Goal: Information Seeking & Learning: Learn about a topic

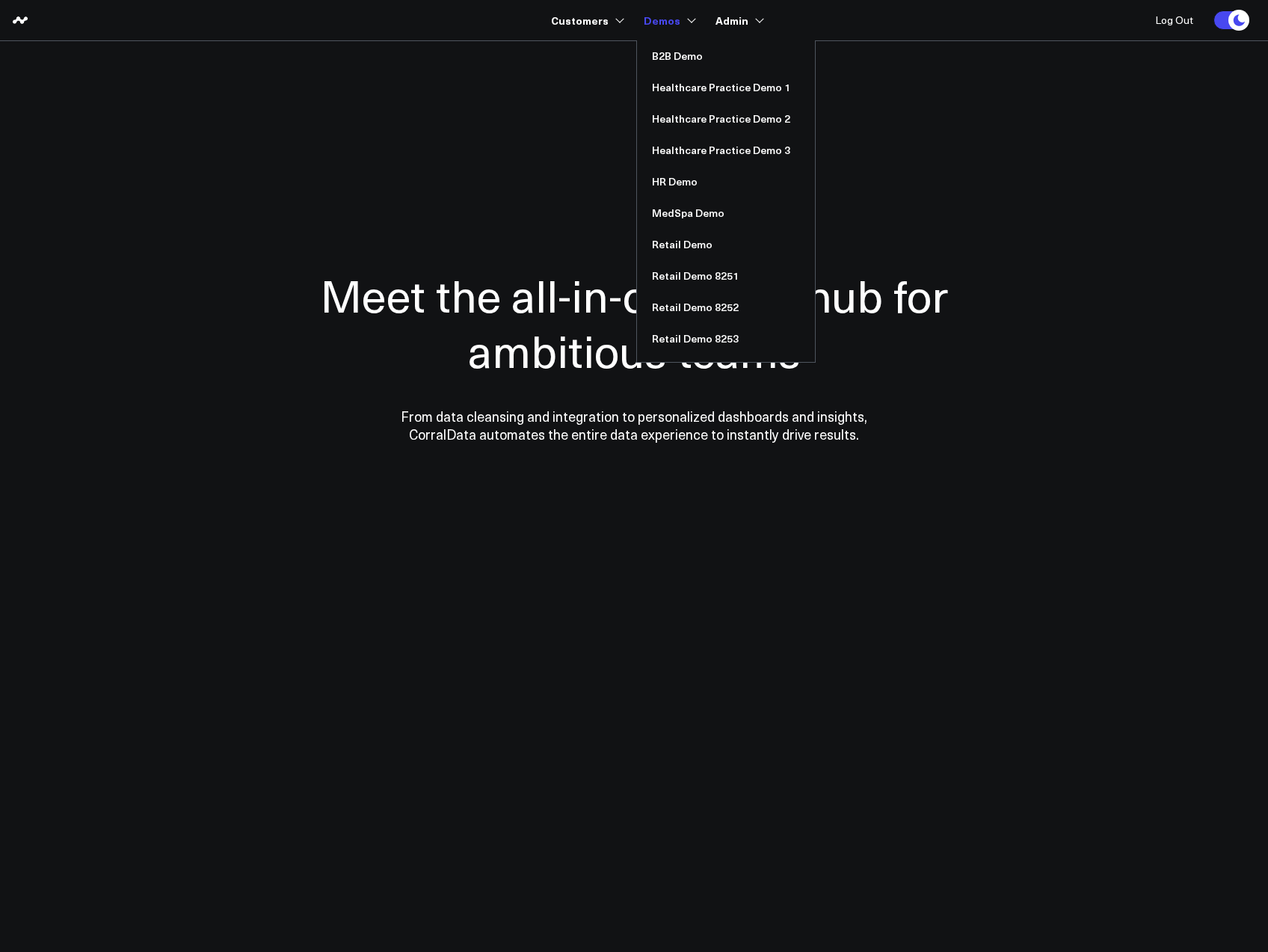
click at [661, 23] on link "Demos" at bounding box center [668, 20] width 49 height 27
click at [670, 83] on link "Healthcare Practice Demo 1" at bounding box center [725, 88] width 178 height 32
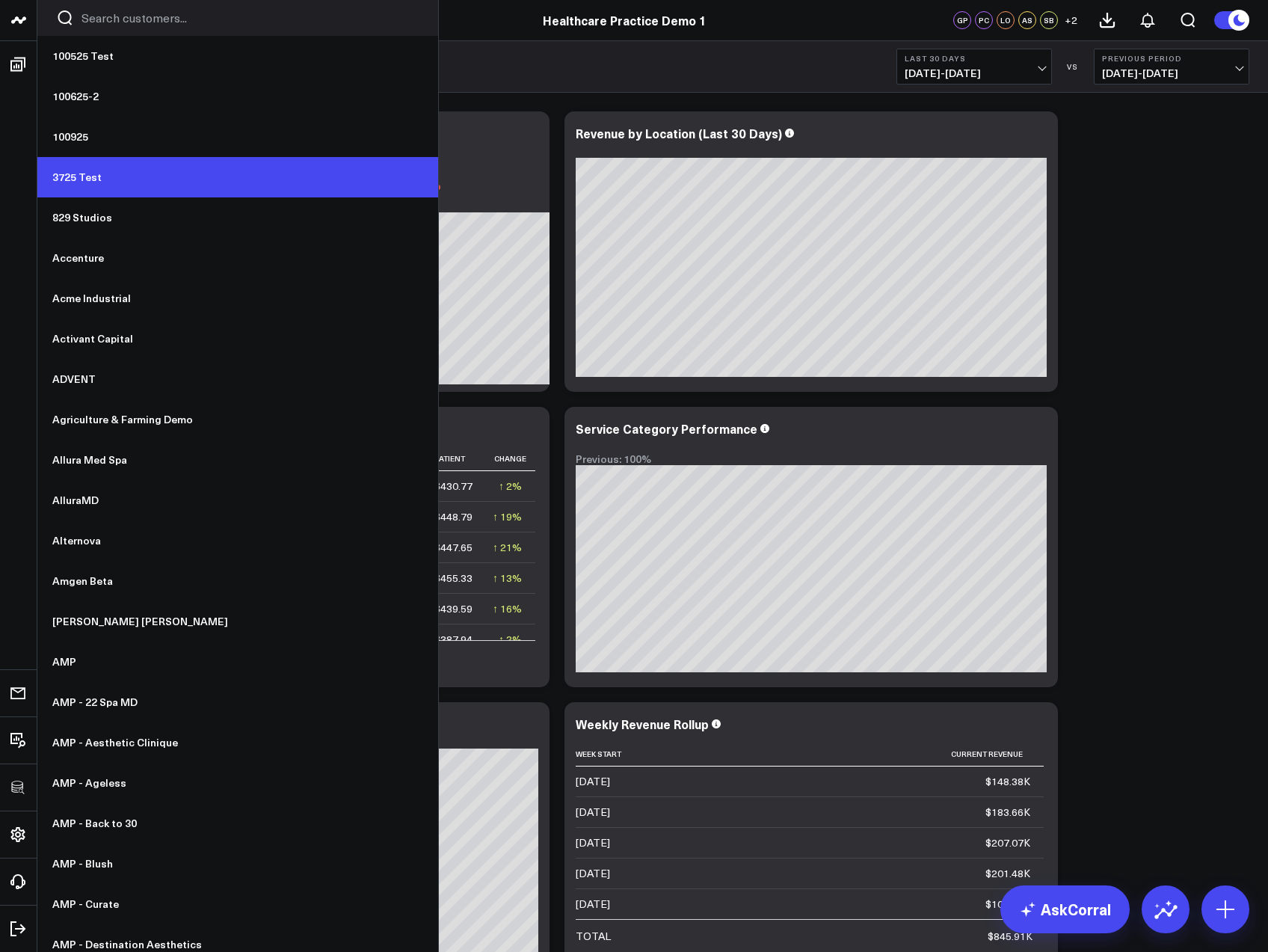
click at [88, 177] on link "3725 Test" at bounding box center [238, 177] width 401 height 40
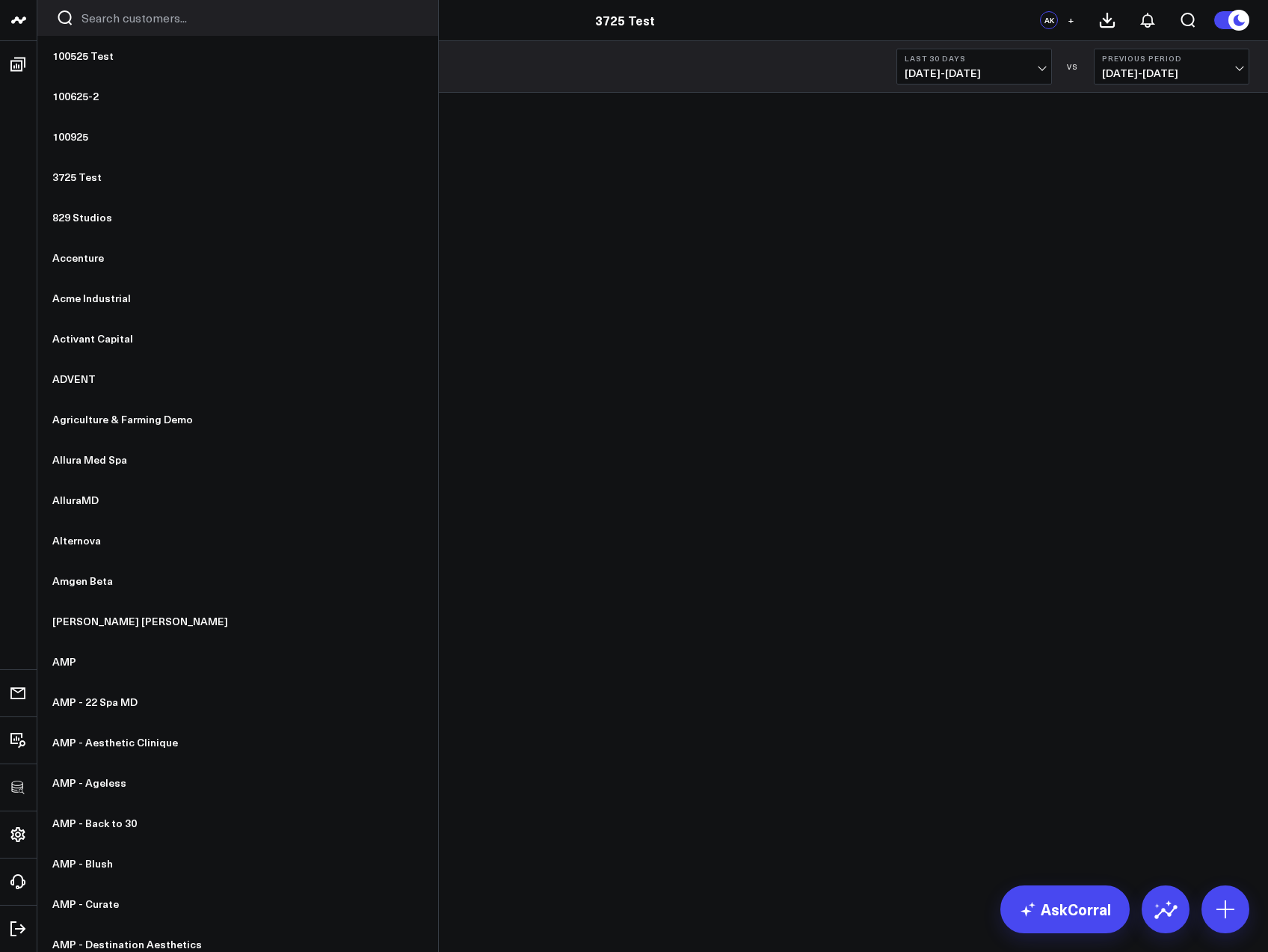
click at [17, 21] on icon at bounding box center [18, 20] width 18 height 18
click at [12, 26] on icon at bounding box center [18, 20] width 18 height 18
click at [25, 20] on icon at bounding box center [21, 20] width 7 height 6
click at [89, 19] on input "Search customers input" at bounding box center [250, 17] width 338 height 17
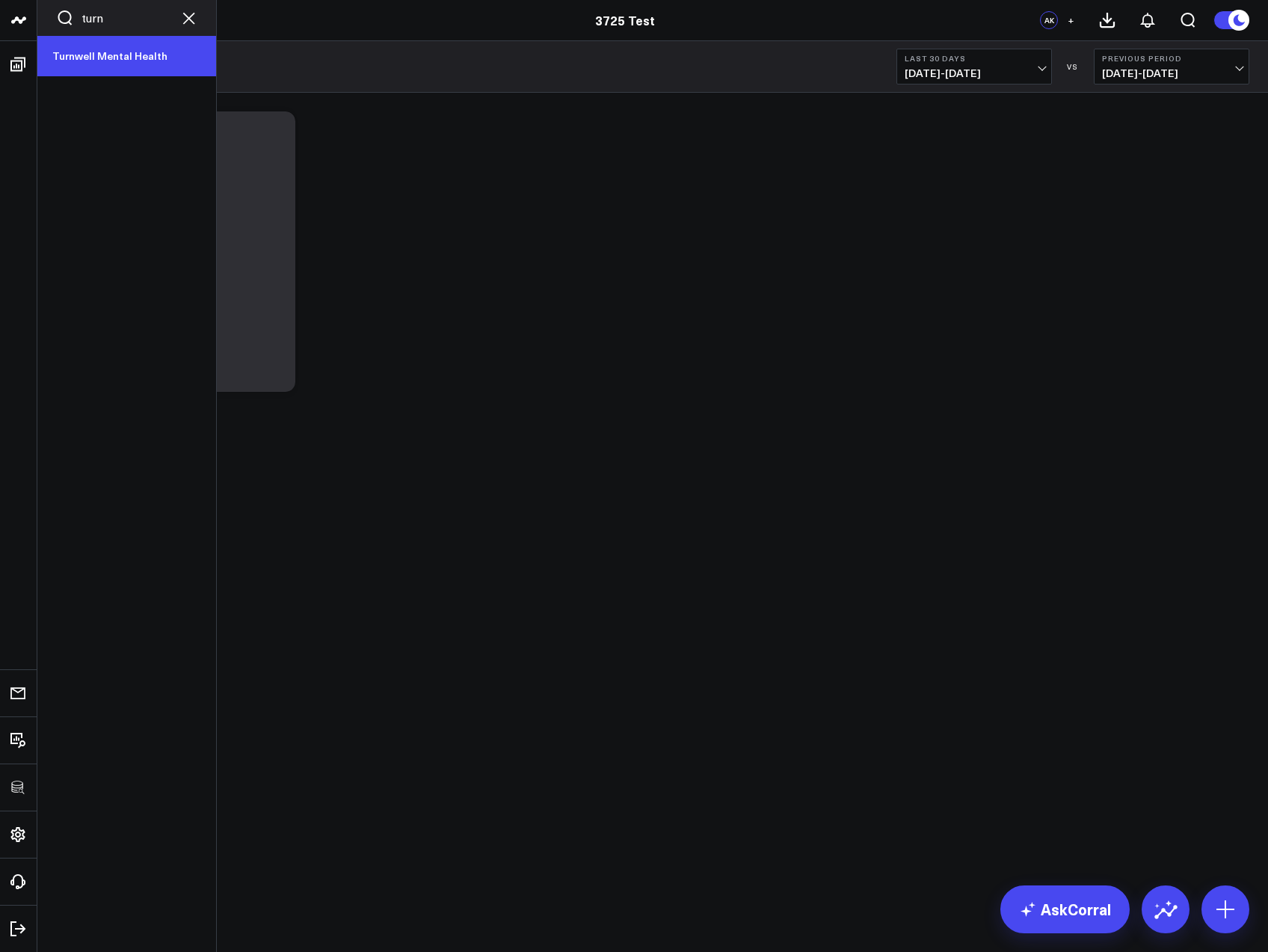
type input "turn"
click at [78, 54] on link "Turnwell Mental Health" at bounding box center [127, 55] width 179 height 40
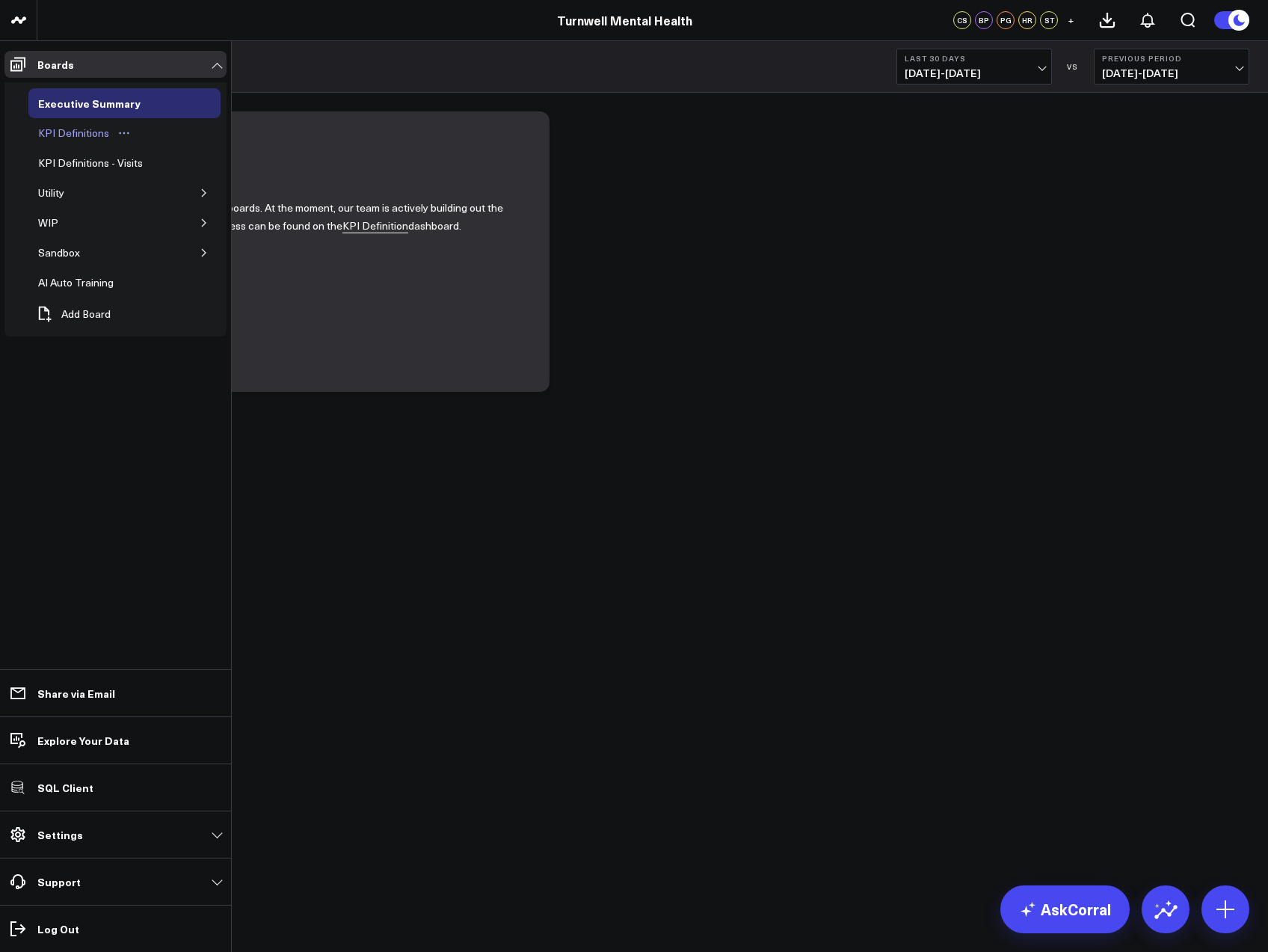
click at [50, 127] on div "KPI Definitions" at bounding box center [73, 133] width 78 height 18
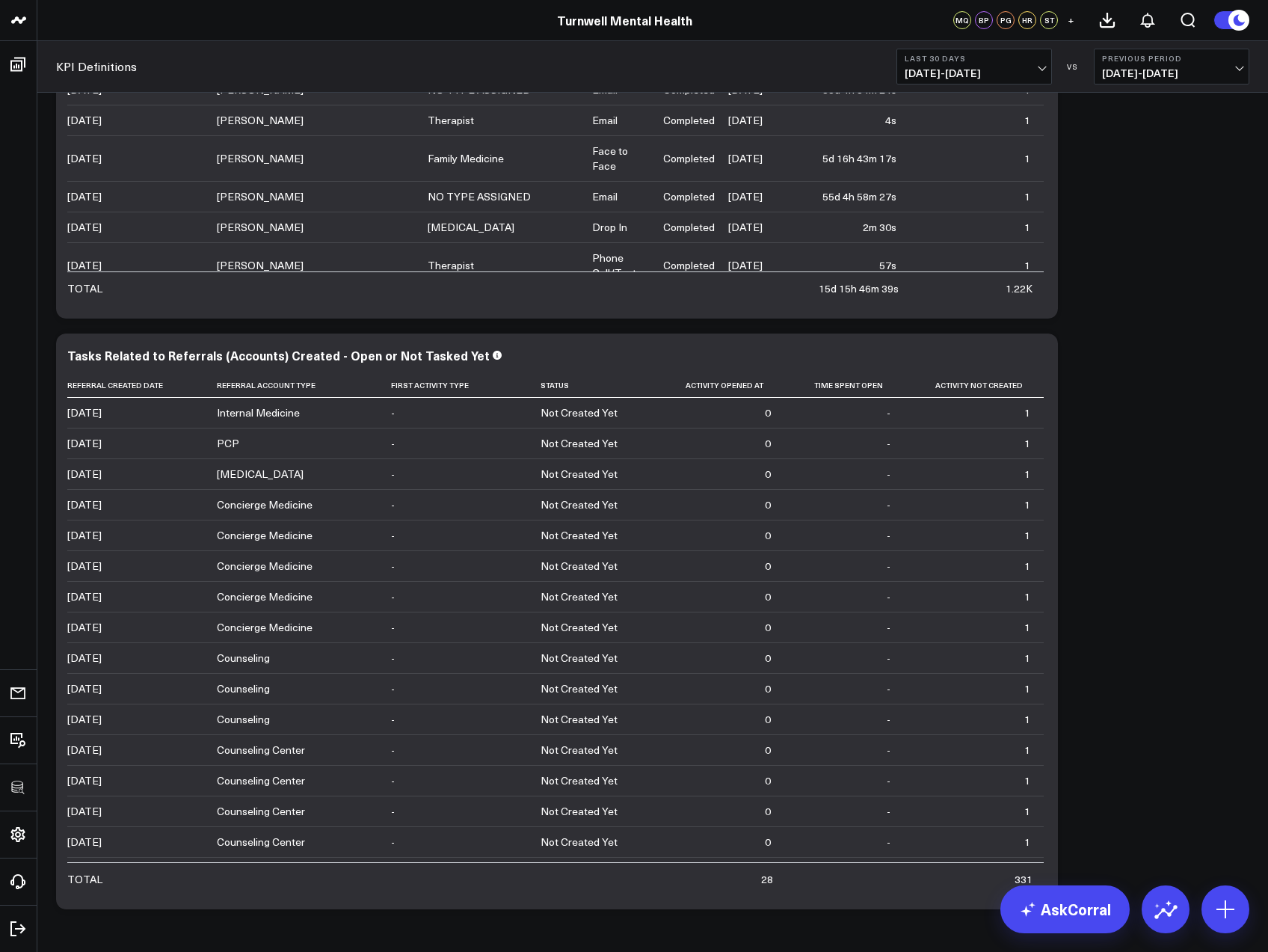
scroll to position [6456, 0]
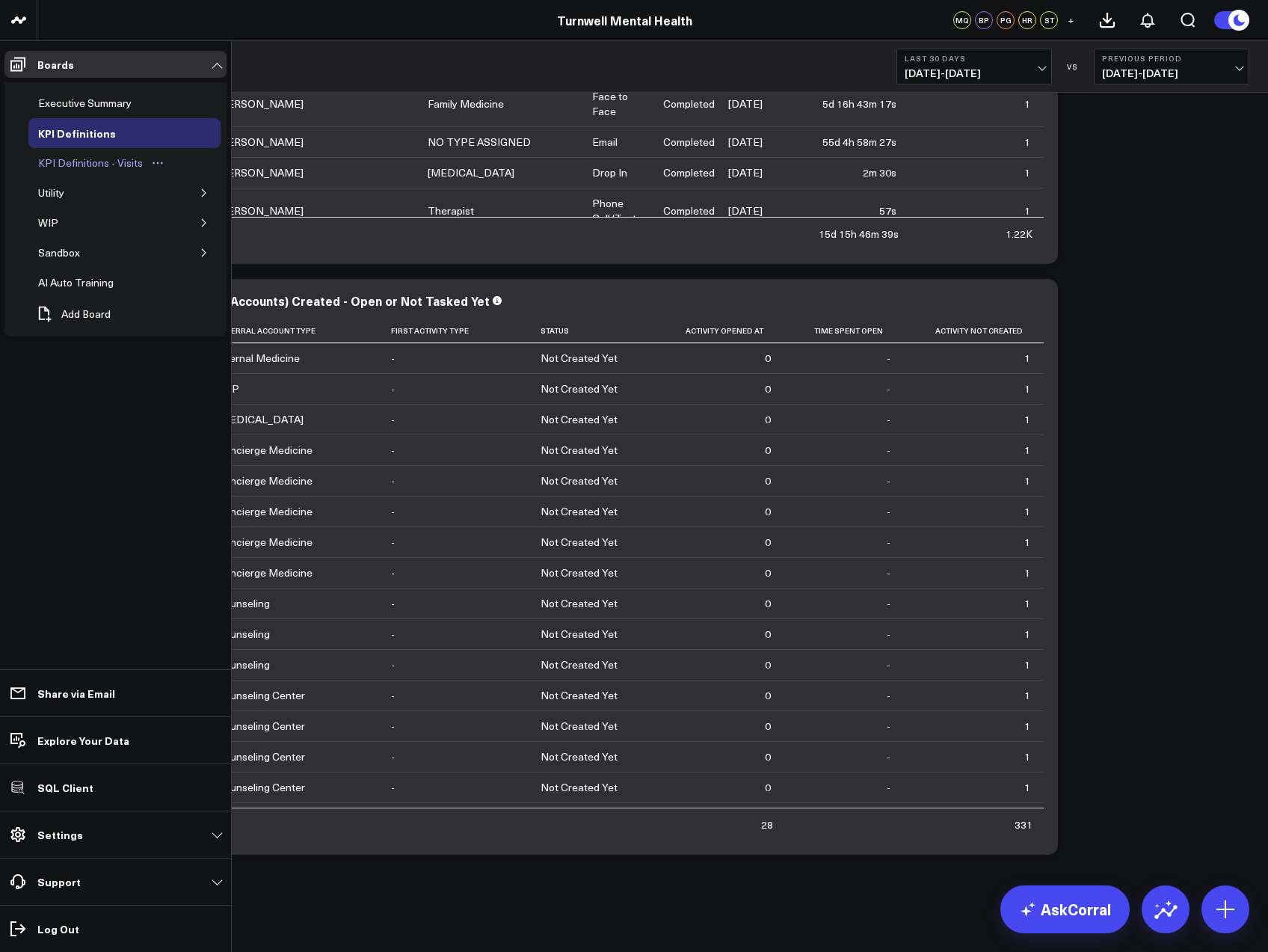
click at [79, 159] on div "KPI Definitions - Visits" at bounding box center [90, 162] width 112 height 18
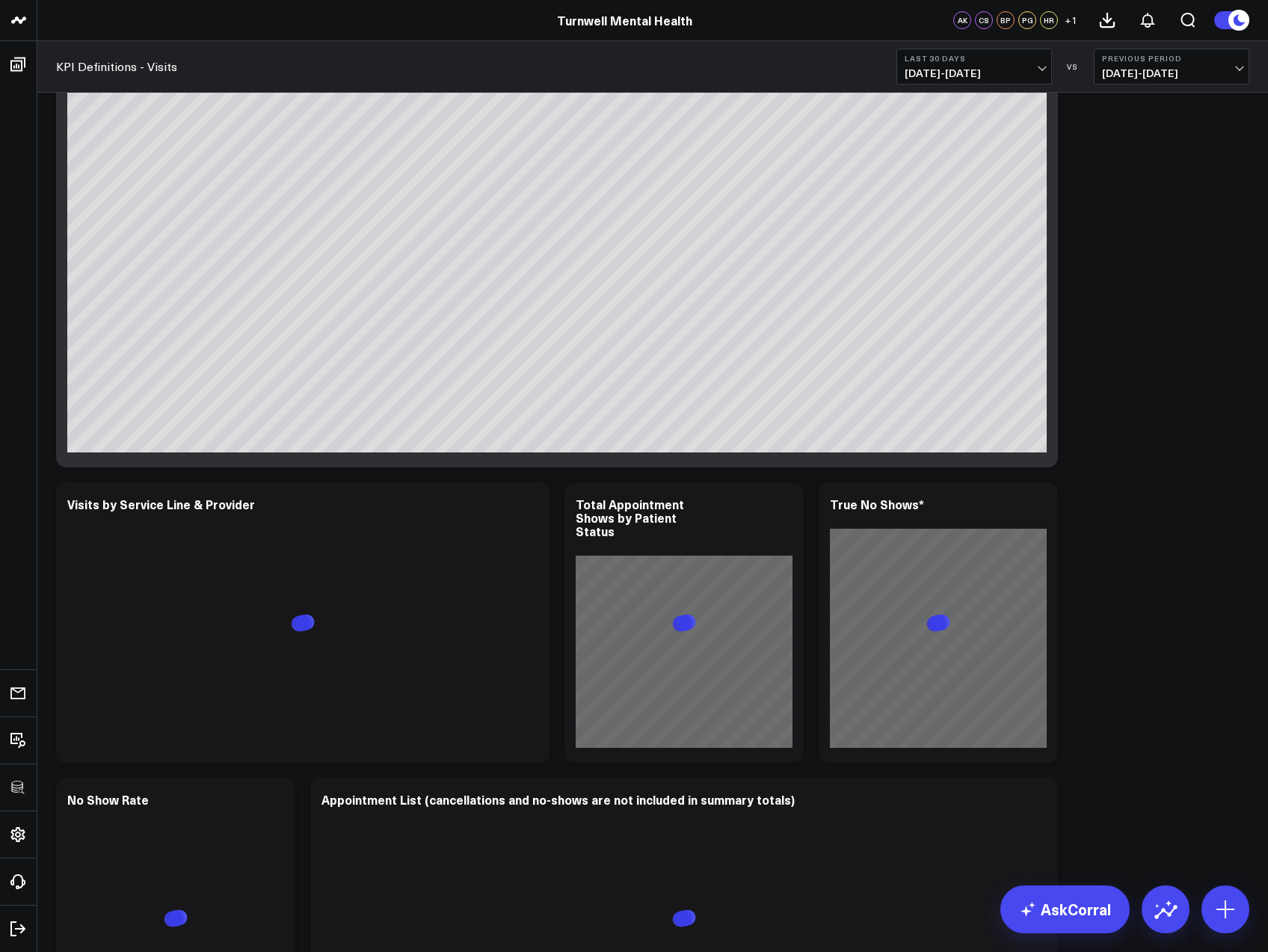
scroll to position [2062, 0]
